Goal: Check status

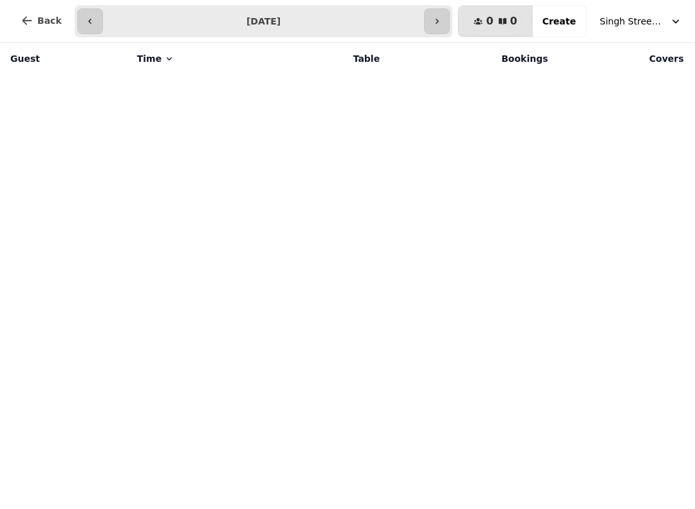
click at [440, 12] on button "button" at bounding box center [437, 21] width 26 height 26
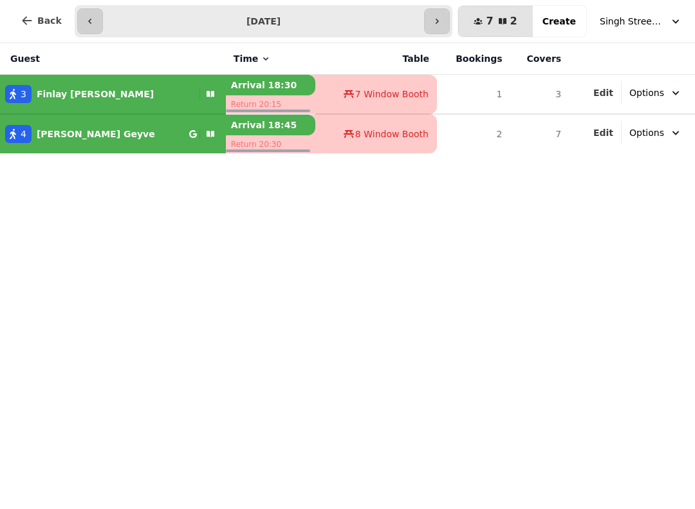
click at [92, 10] on button "button" at bounding box center [90, 21] width 26 height 26
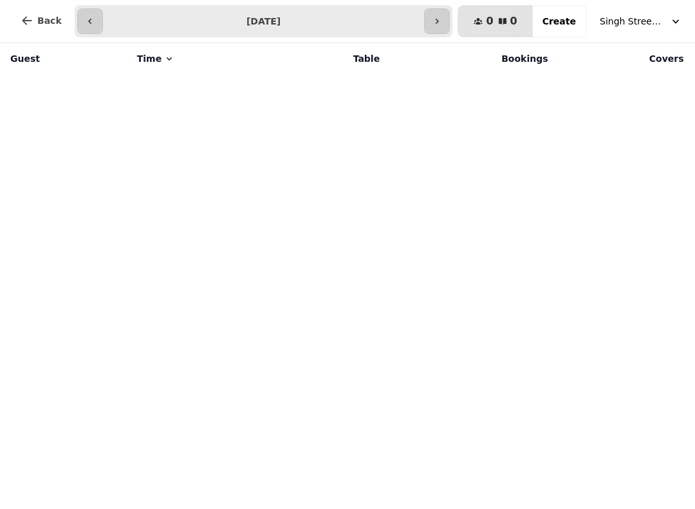
click at [89, 13] on button "button" at bounding box center [90, 21] width 26 height 26
type input "**********"
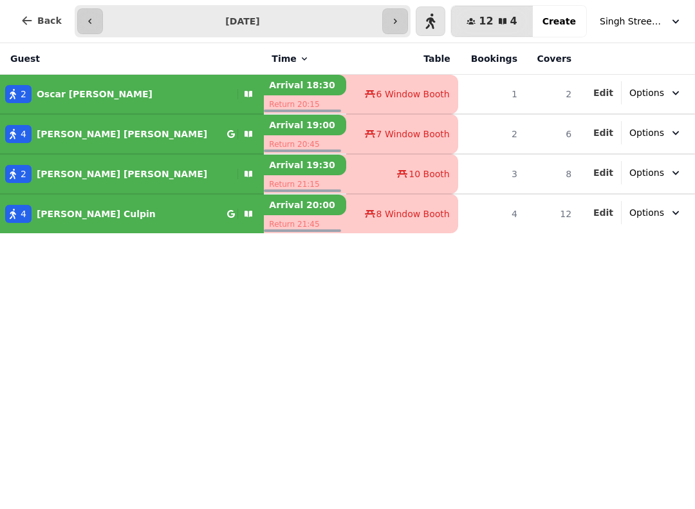
click at [627, 24] on span "Singh Street Bruntsfield" at bounding box center [632, 21] width 64 height 13
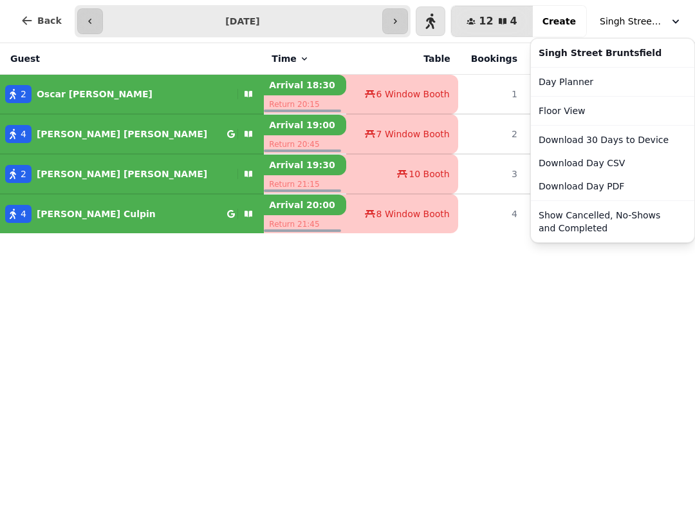
click at [611, 227] on button "Show Cancelled, No-Shows and Completed" at bounding box center [613, 221] width 158 height 36
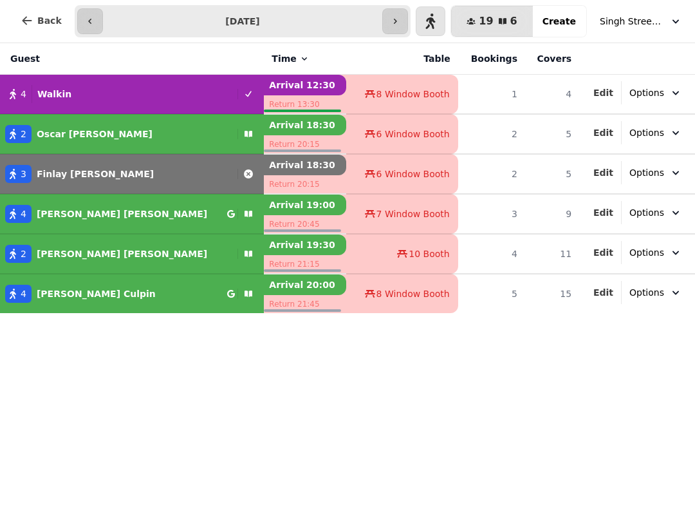
click at [631, 19] on span "Singh Street Bruntsfield" at bounding box center [632, 21] width 64 height 13
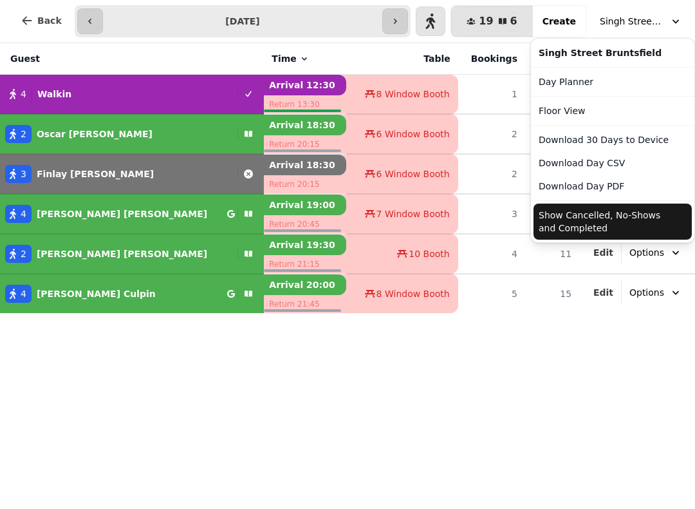
click at [648, 222] on button "Show Cancelled, No-Shows and Completed" at bounding box center [613, 221] width 158 height 36
